Goal: Obtain resource: Obtain resource

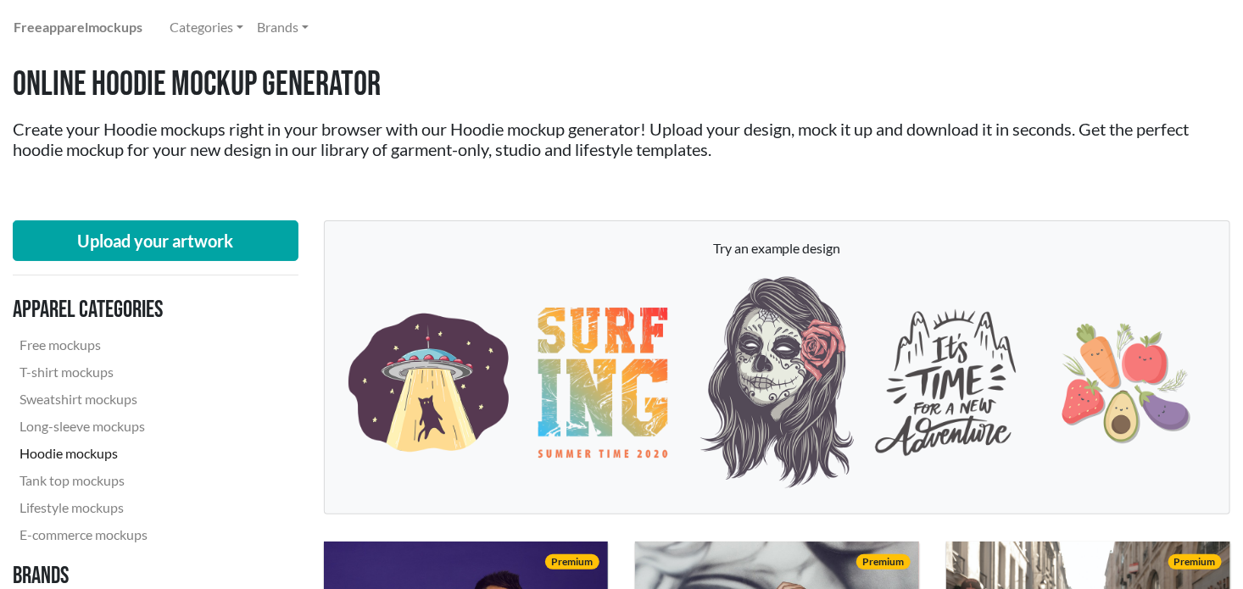
scroll to position [44, 0]
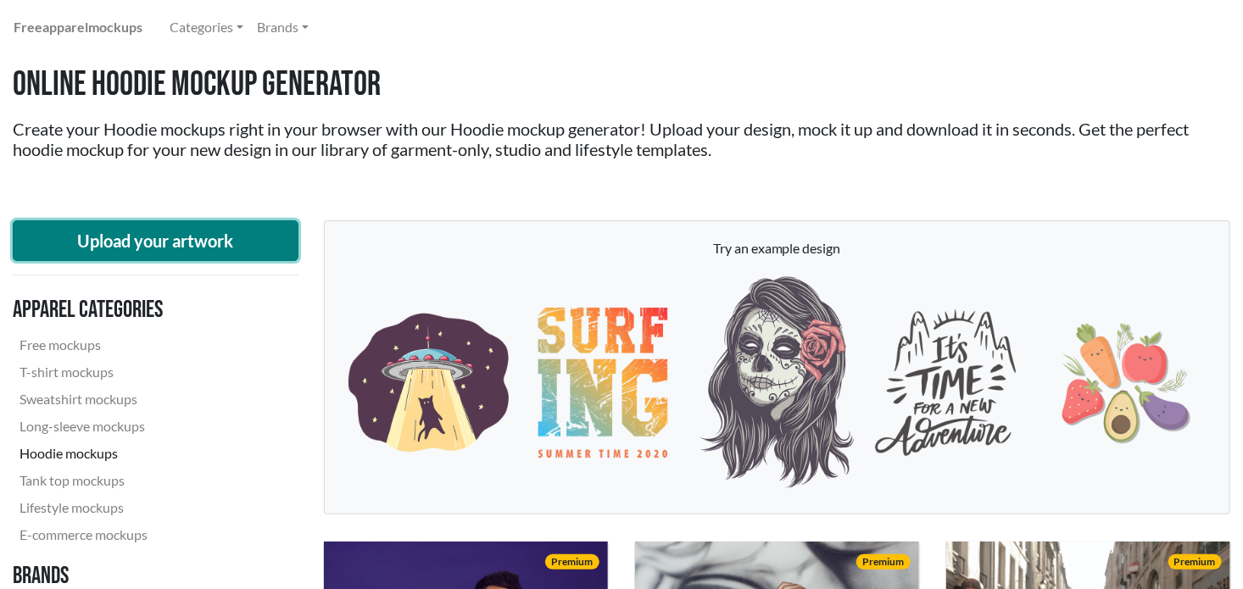
click at [259, 247] on button "Upload your artwork" at bounding box center [156, 240] width 286 height 41
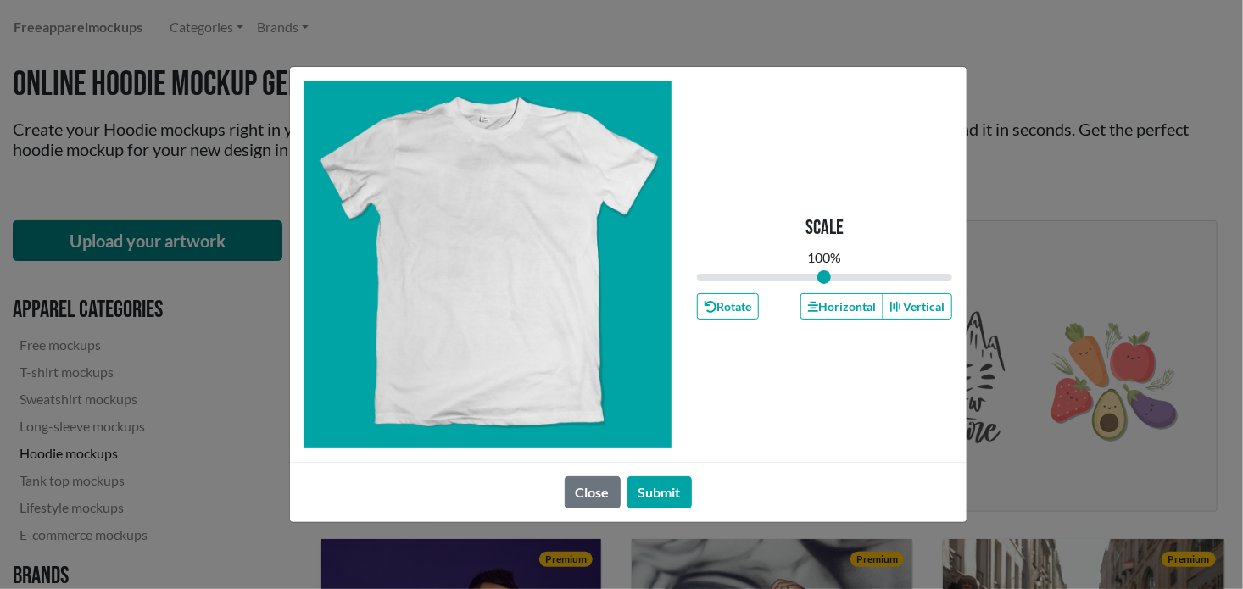
type input "1"
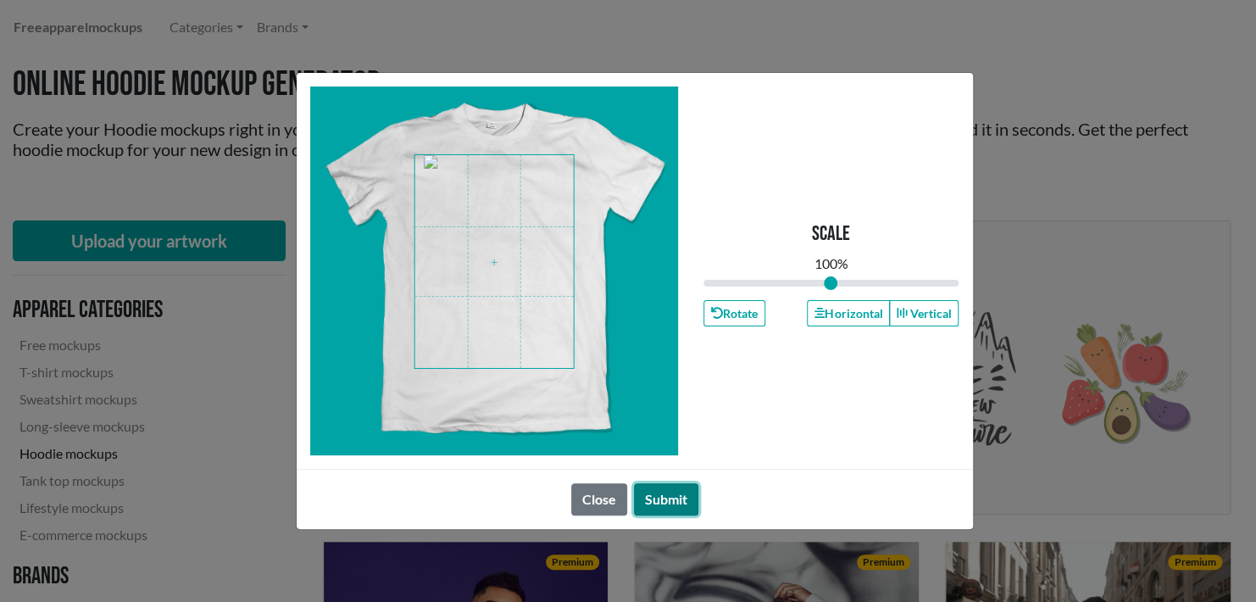
click at [675, 498] on button "Submit" at bounding box center [666, 499] width 64 height 32
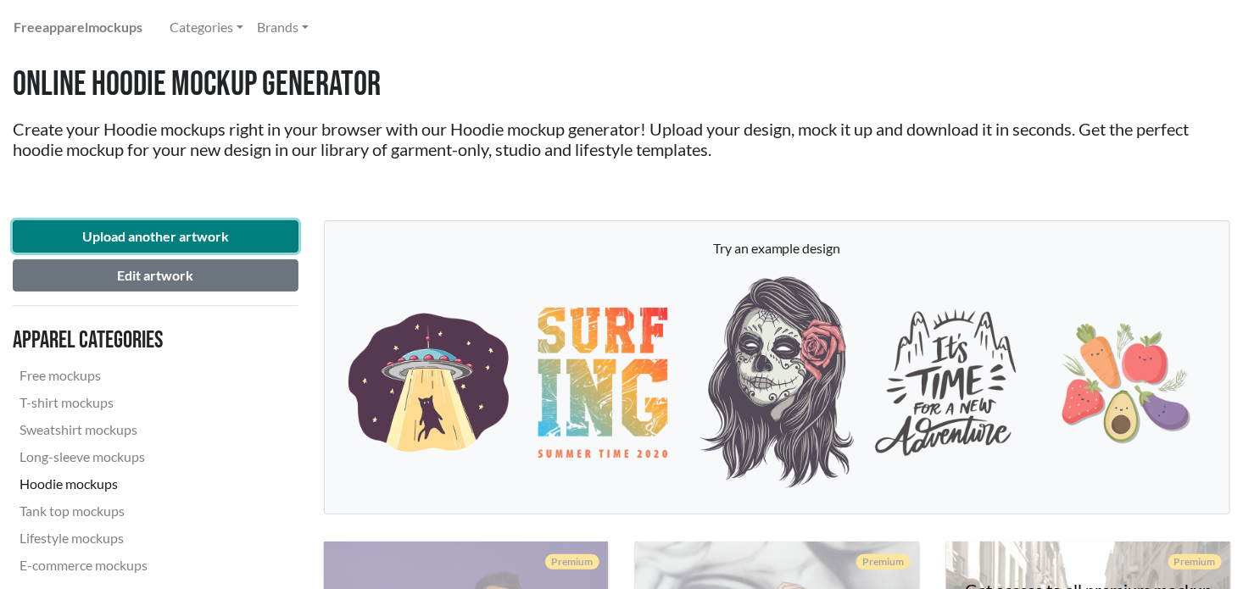
click at [260, 248] on button "Upload another artwork" at bounding box center [156, 236] width 286 height 32
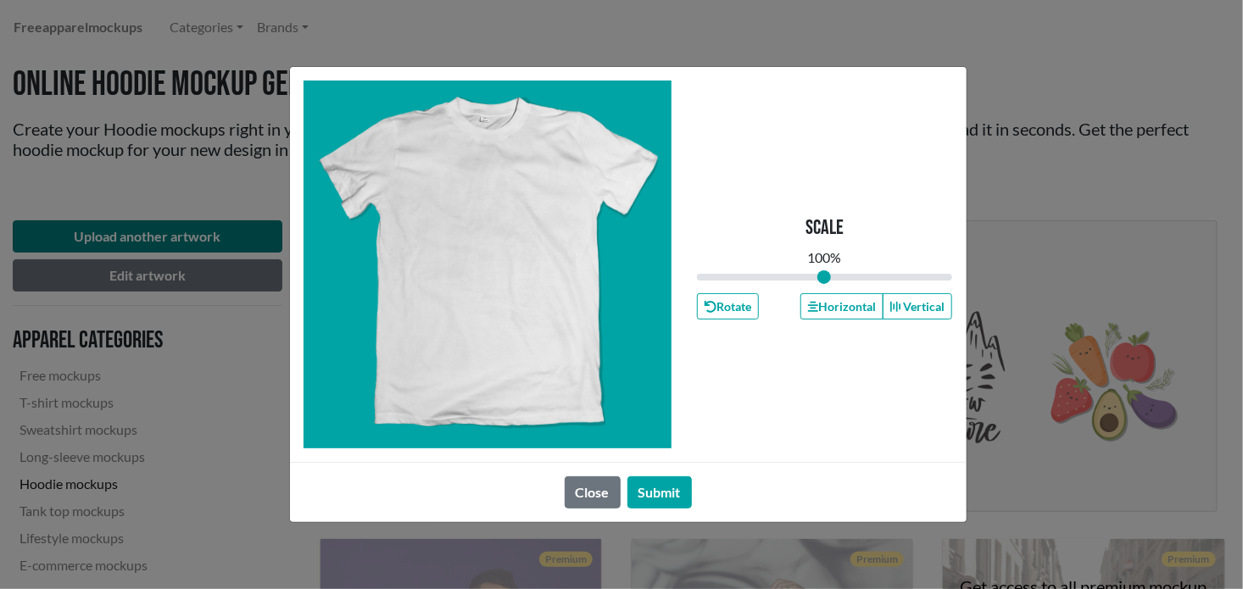
type input "1"
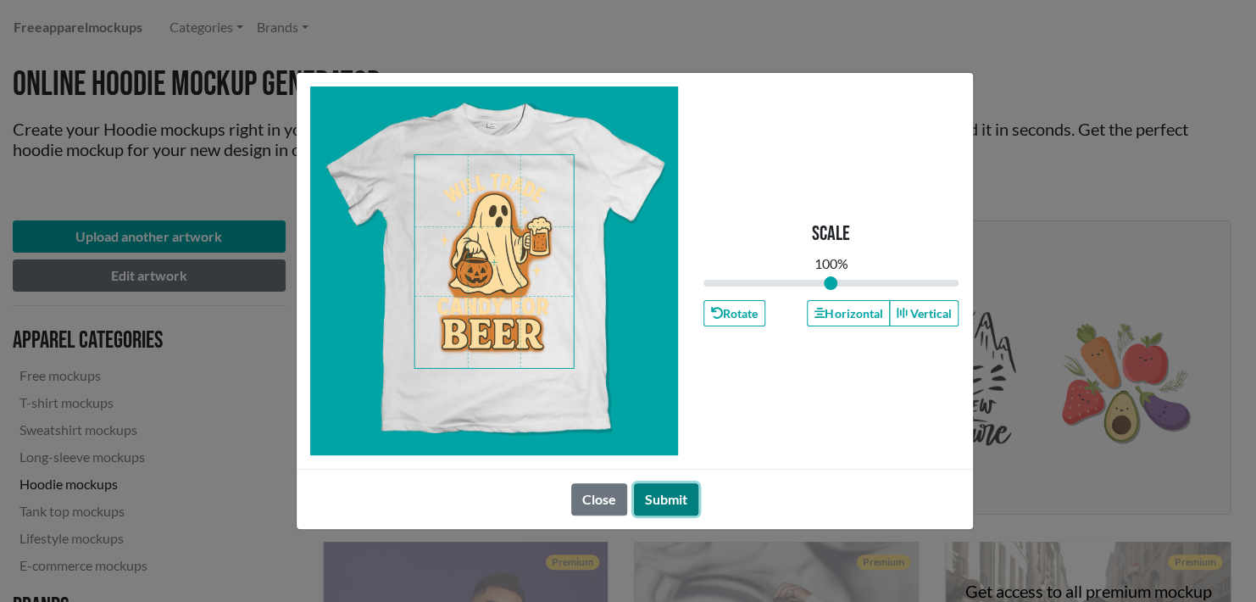
click at [643, 506] on button "Submit" at bounding box center [666, 499] width 64 height 32
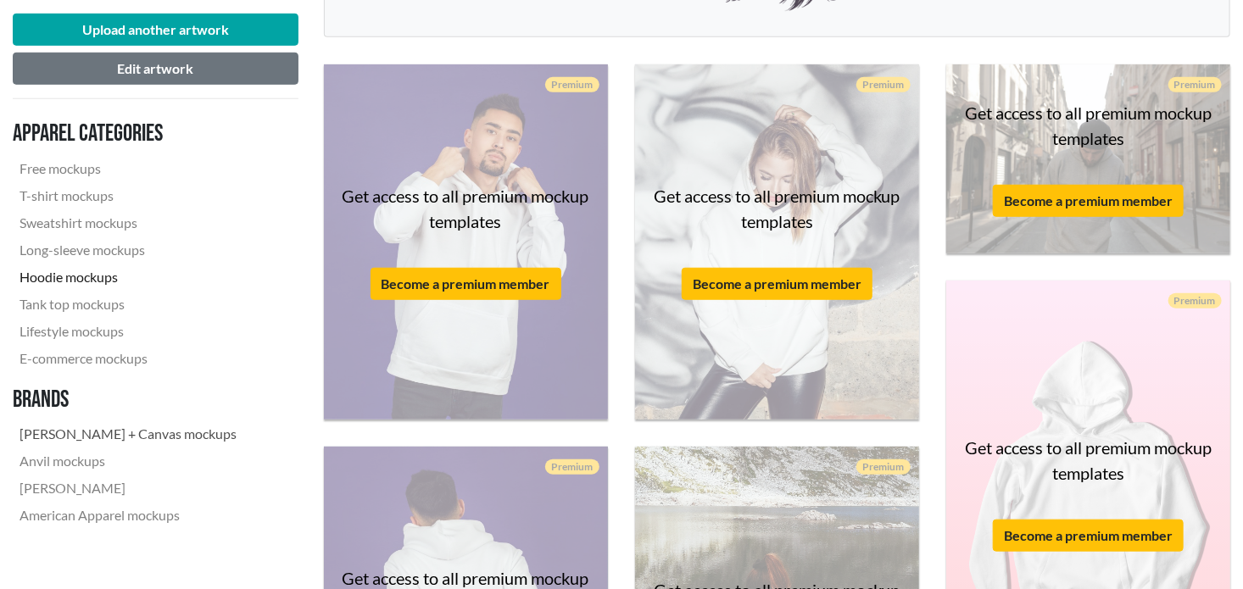
scroll to position [0, 0]
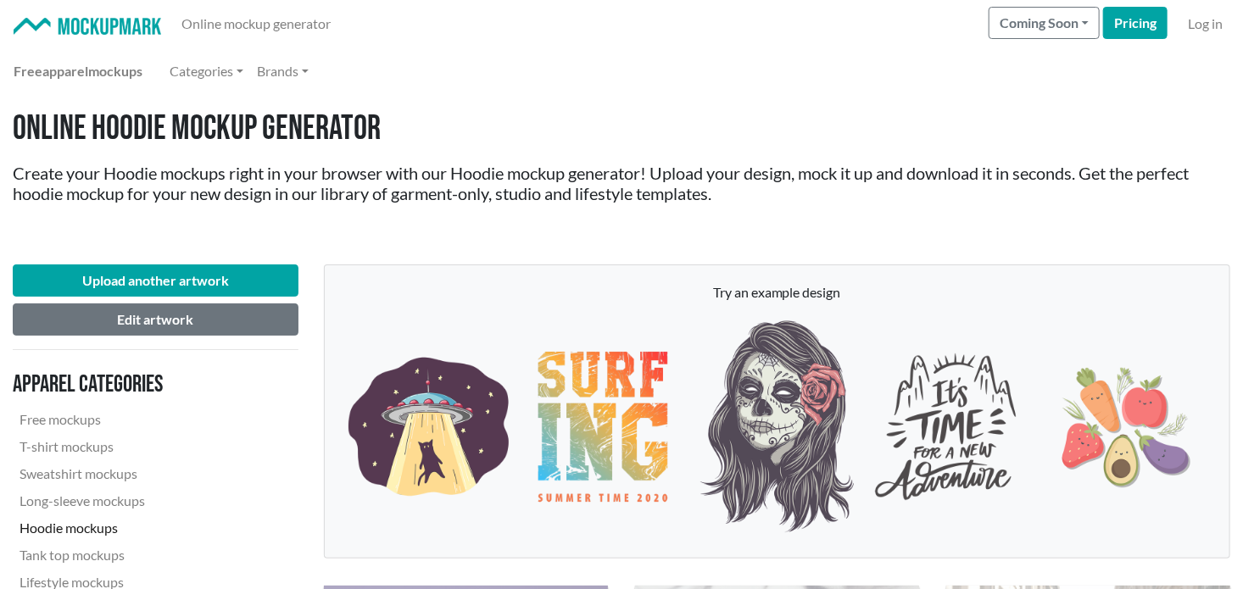
click at [618, 222] on div "Online Hoodie Mockup Generator Create your Hoodie mockups right in your browser…" at bounding box center [621, 173] width 1243 height 156
click at [88, 415] on link "Free mockups" at bounding box center [128, 419] width 231 height 27
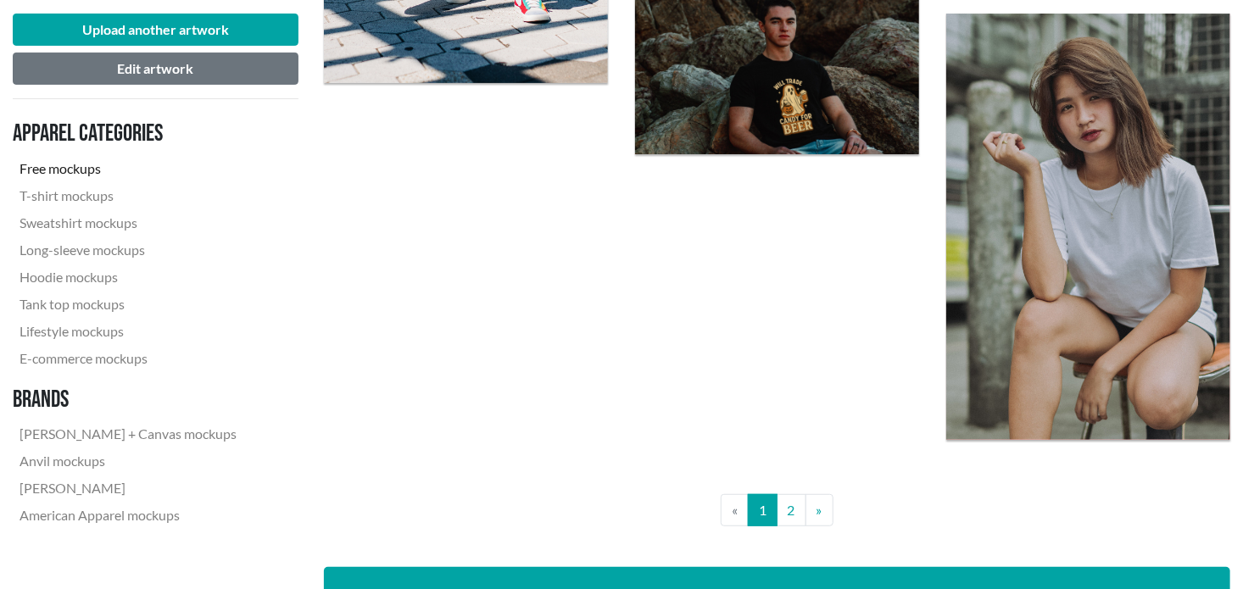
scroll to position [3283, 0]
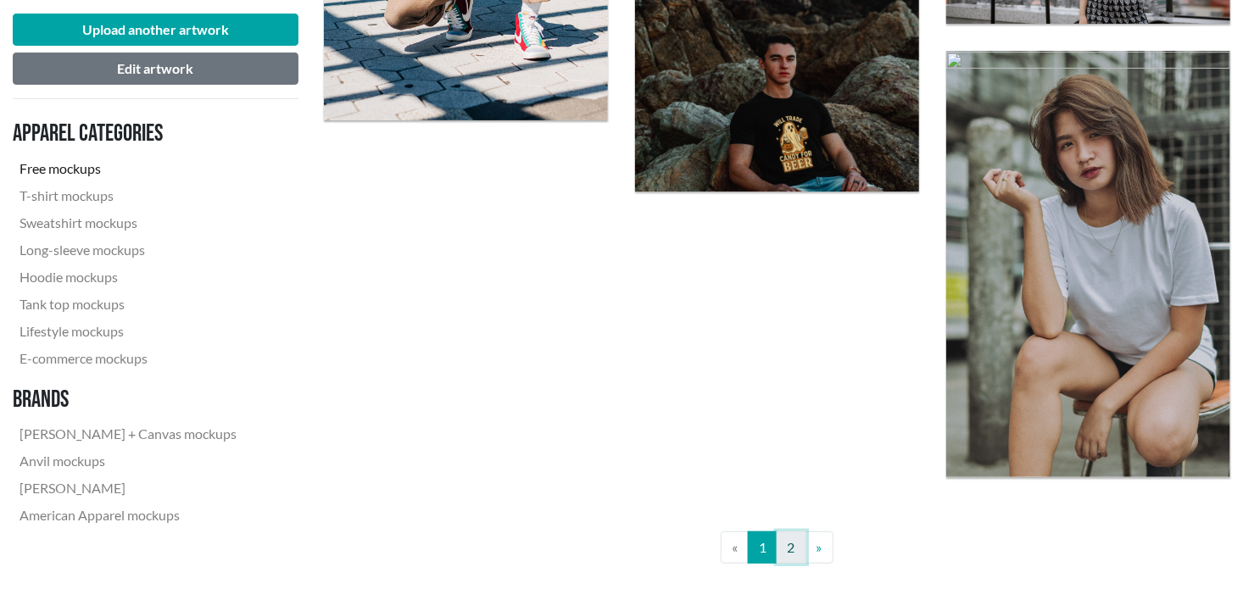
click at [799, 542] on link "2" at bounding box center [792, 548] width 30 height 32
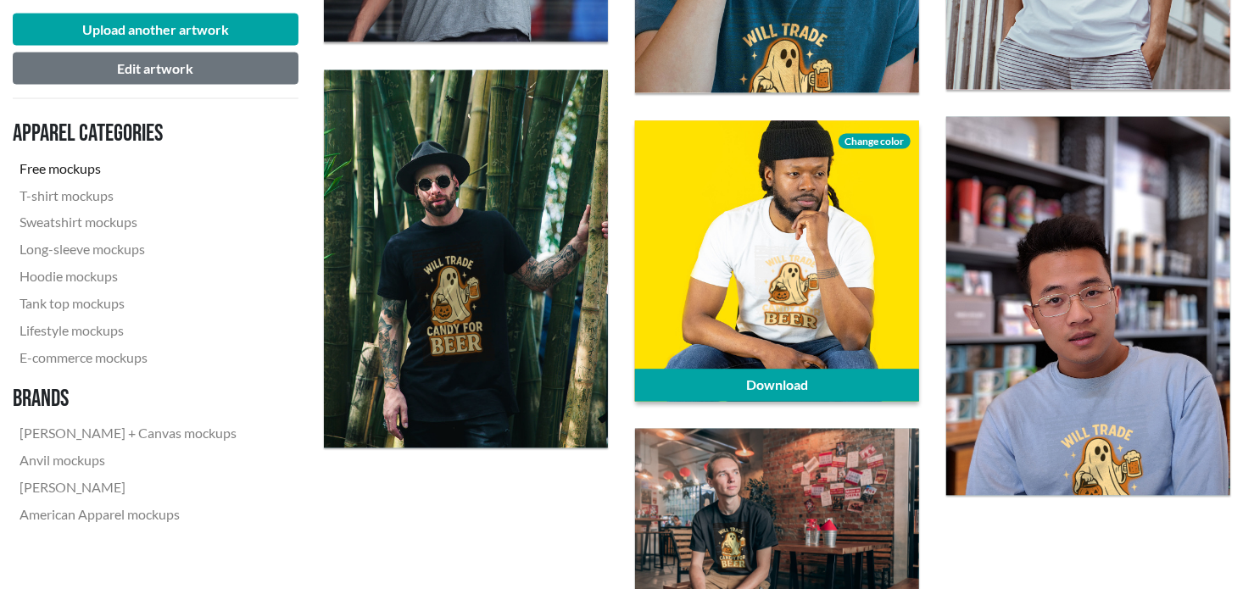
scroll to position [1488, 0]
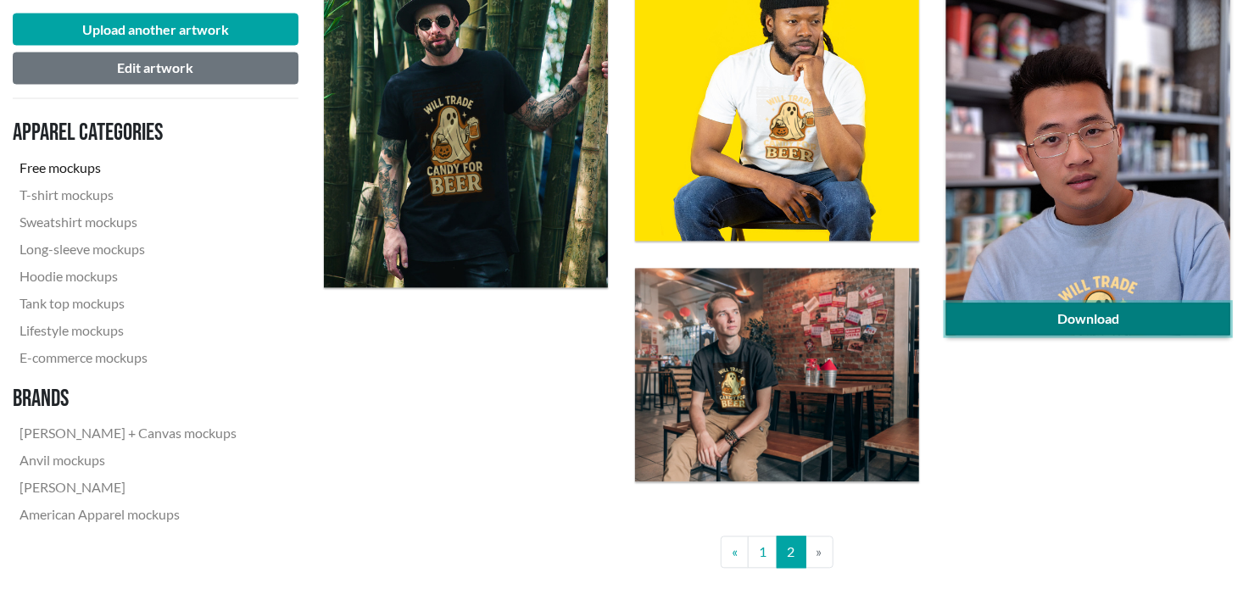
click at [1100, 326] on link "Download" at bounding box center [1088, 320] width 284 height 32
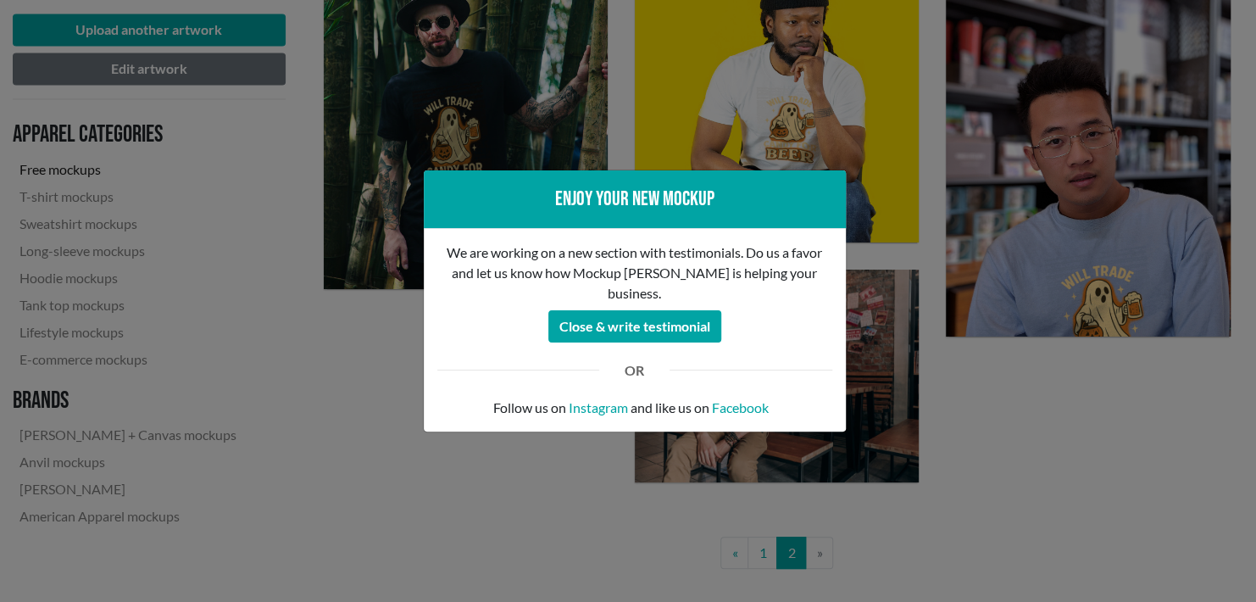
click at [1244, 589] on div at bounding box center [1244, 589] width 0 height 0
click at [672, 328] on button "Close & write testimonial" at bounding box center [635, 326] width 173 height 32
